Goal: Information Seeking & Learning: Learn about a topic

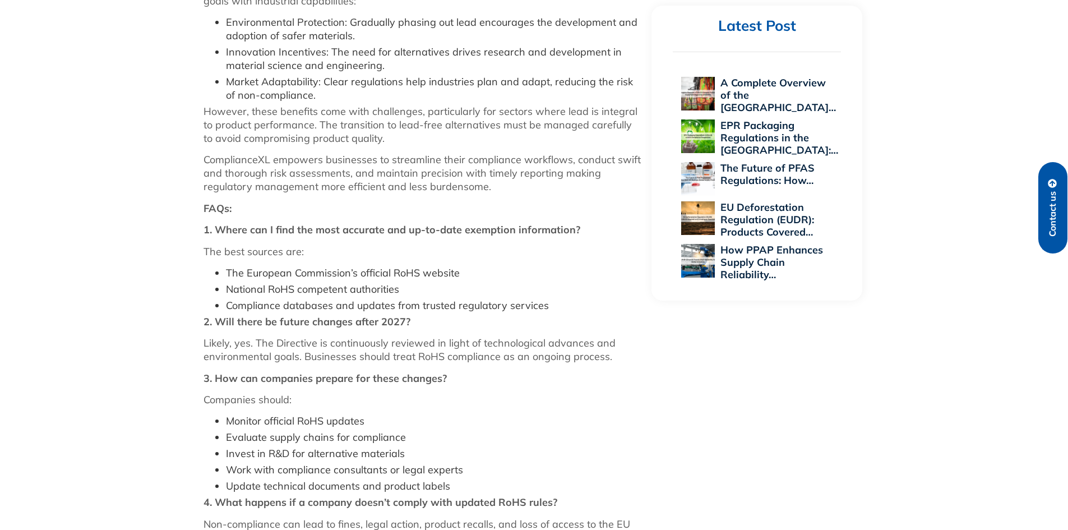
scroll to position [1009, 0]
drag, startPoint x: 457, startPoint y: 272, endPoint x: 228, endPoint y: 272, distance: 229.8
click at [228, 272] on li "The European Commission’s official RoHS website" at bounding box center [433, 272] width 415 height 13
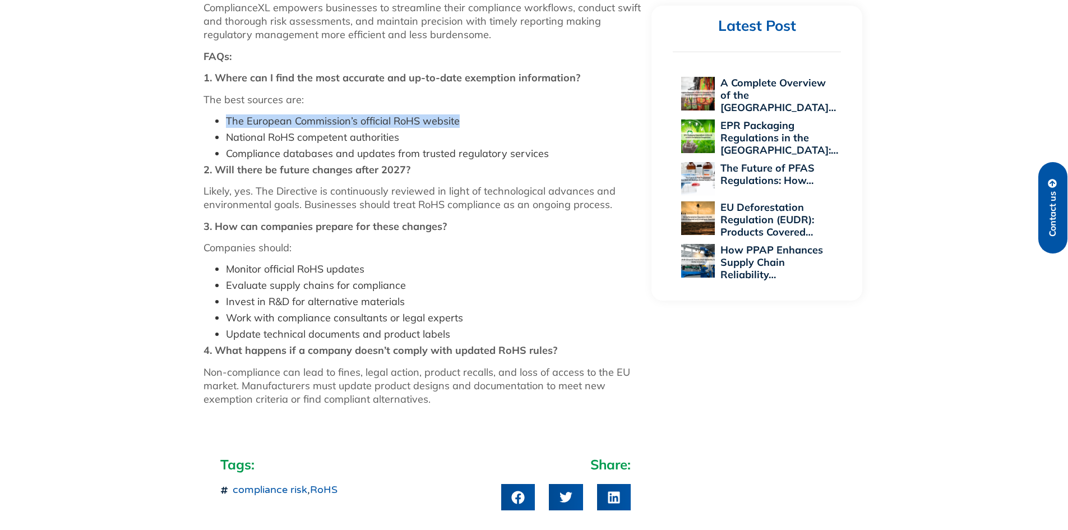
scroll to position [1177, 0]
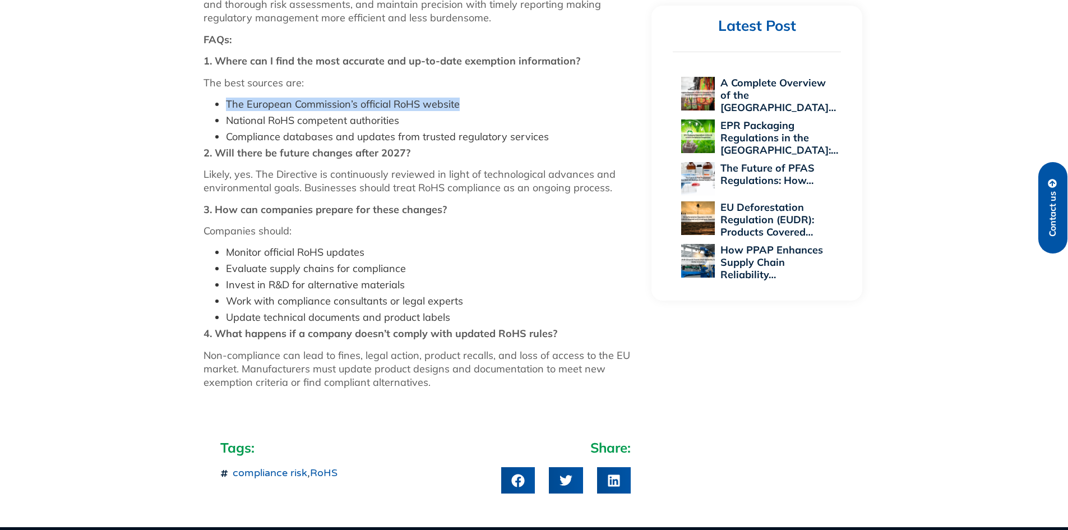
copy li "The European Commission’s official RoHS website"
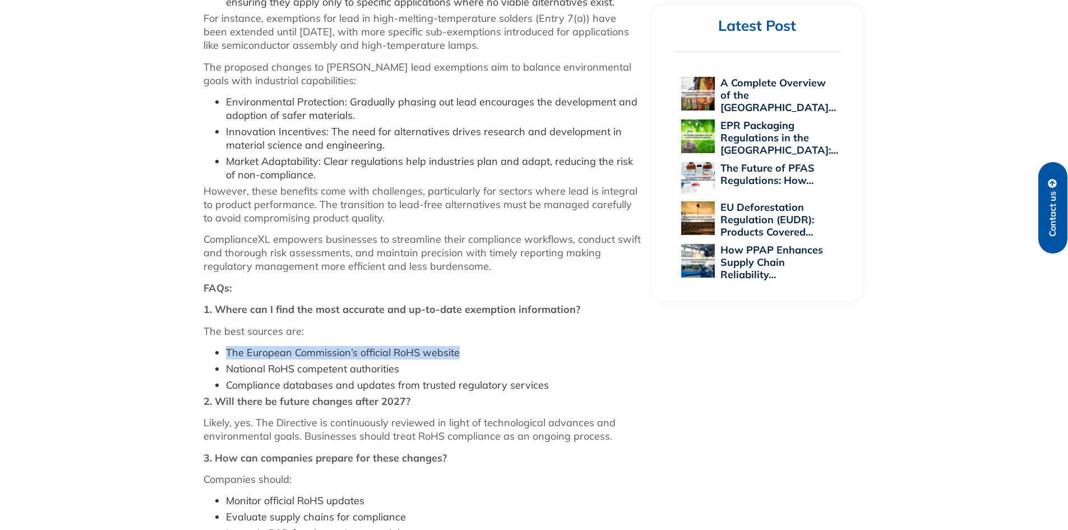
scroll to position [897, 0]
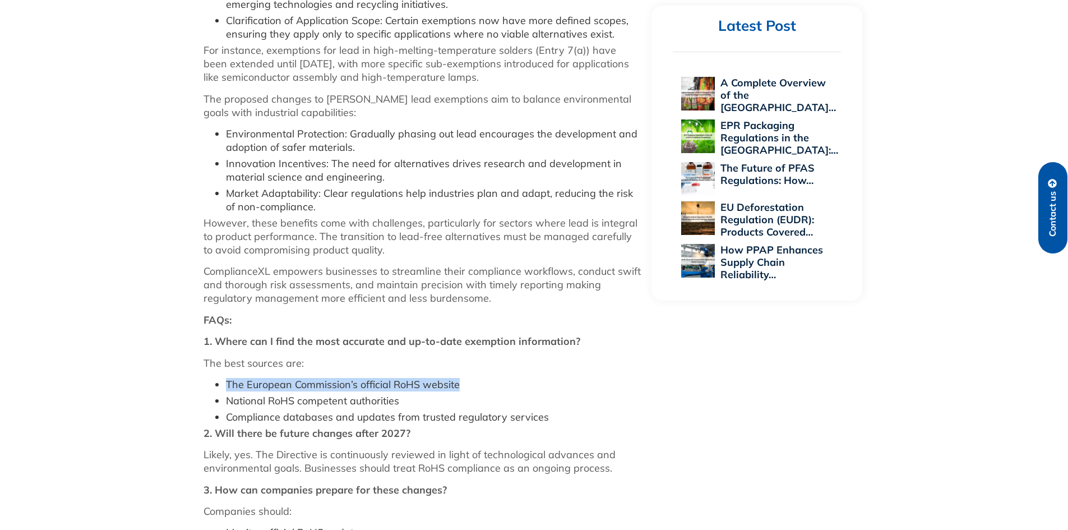
drag, startPoint x: 534, startPoint y: 48, endPoint x: 532, endPoint y: 75, distance: 26.4
click at [532, 75] on p "For instance, exemptions for lead in high-melting-temperature solders (Entry 7(…" at bounding box center [421, 64] width 437 height 40
copy p "Entry 7(a)) have been extended until [DATE], with more specific sub-exemptions …"
